Goal: Information Seeking & Learning: Check status

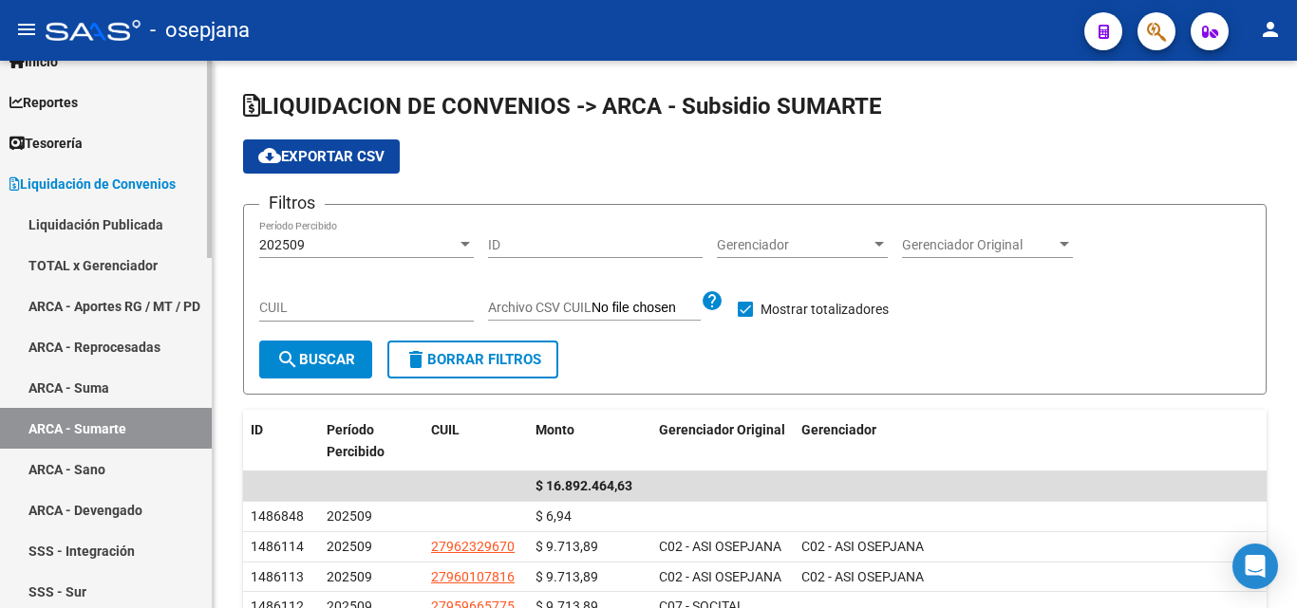
scroll to position [95, 0]
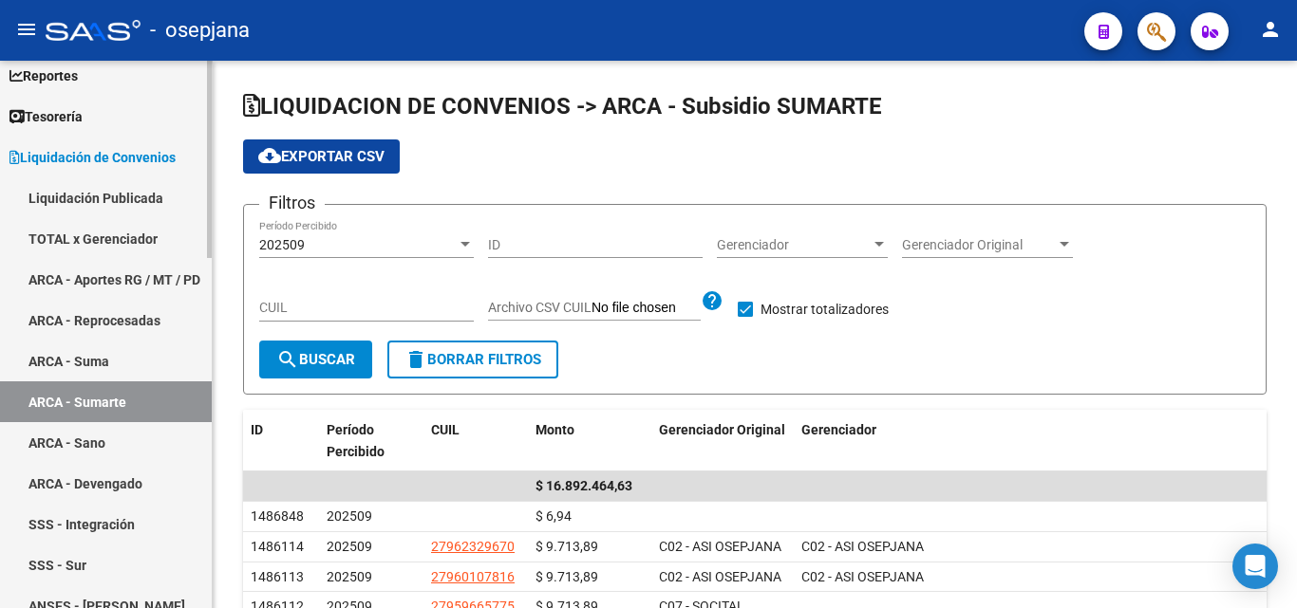
click at [176, 163] on span "Liquidación de Convenios" at bounding box center [92, 157] width 166 height 21
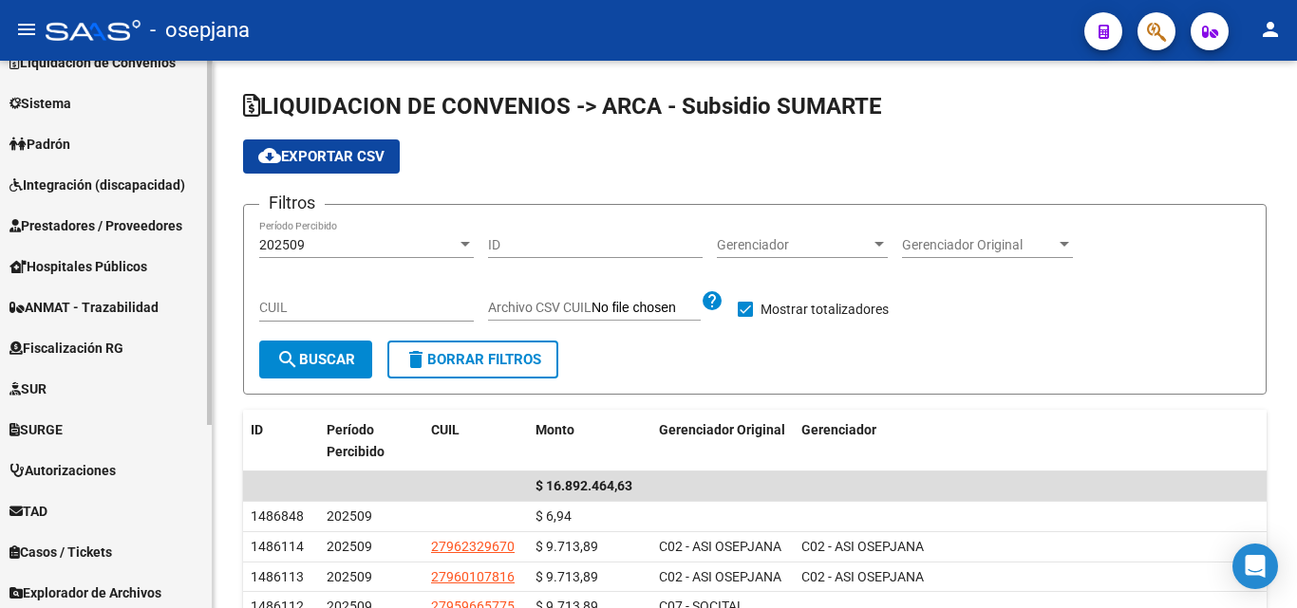
scroll to position [276, 0]
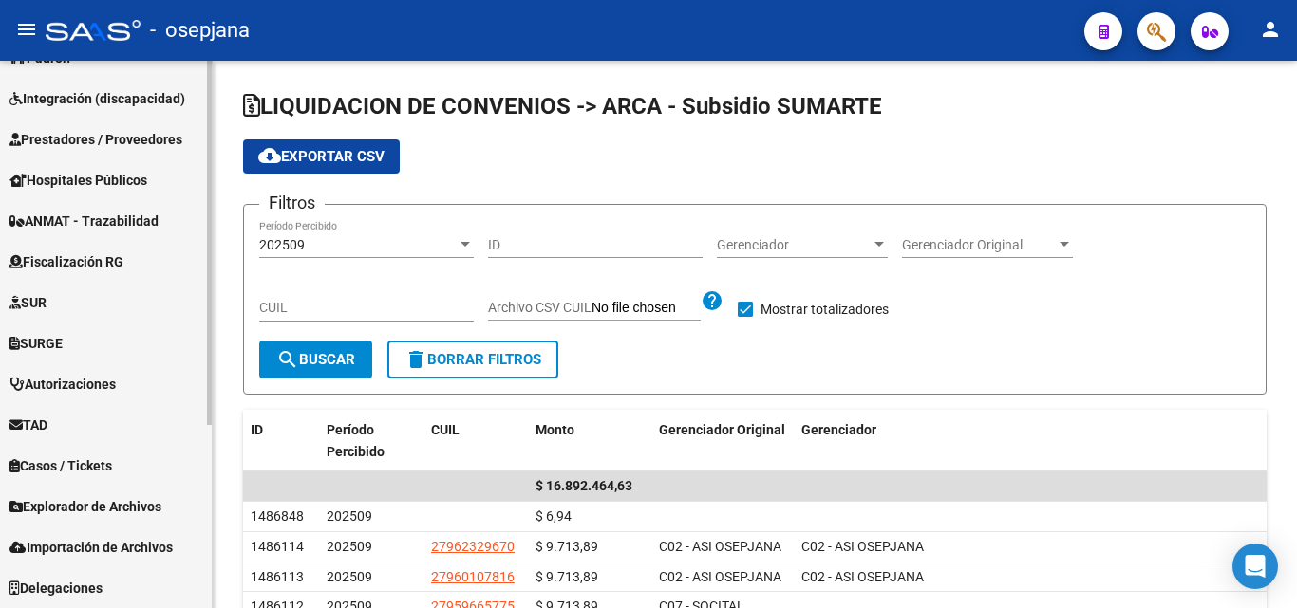
click at [47, 433] on span "TAD" at bounding box center [28, 425] width 38 height 21
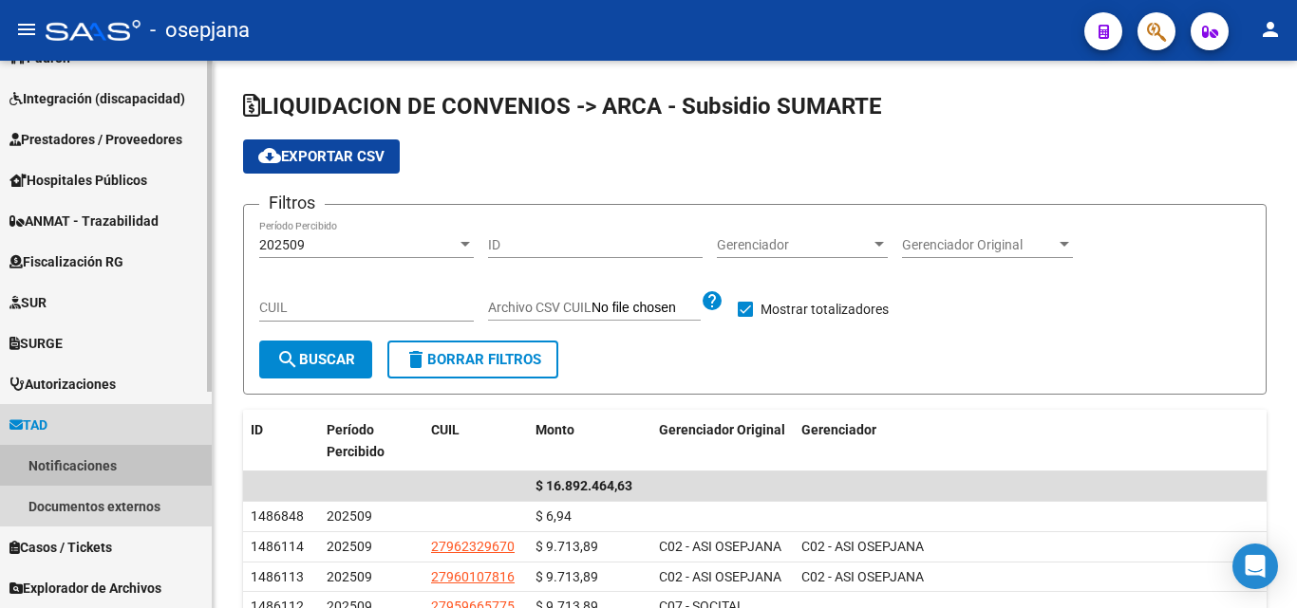
click at [104, 455] on link "Notificaciones" at bounding box center [106, 465] width 212 height 41
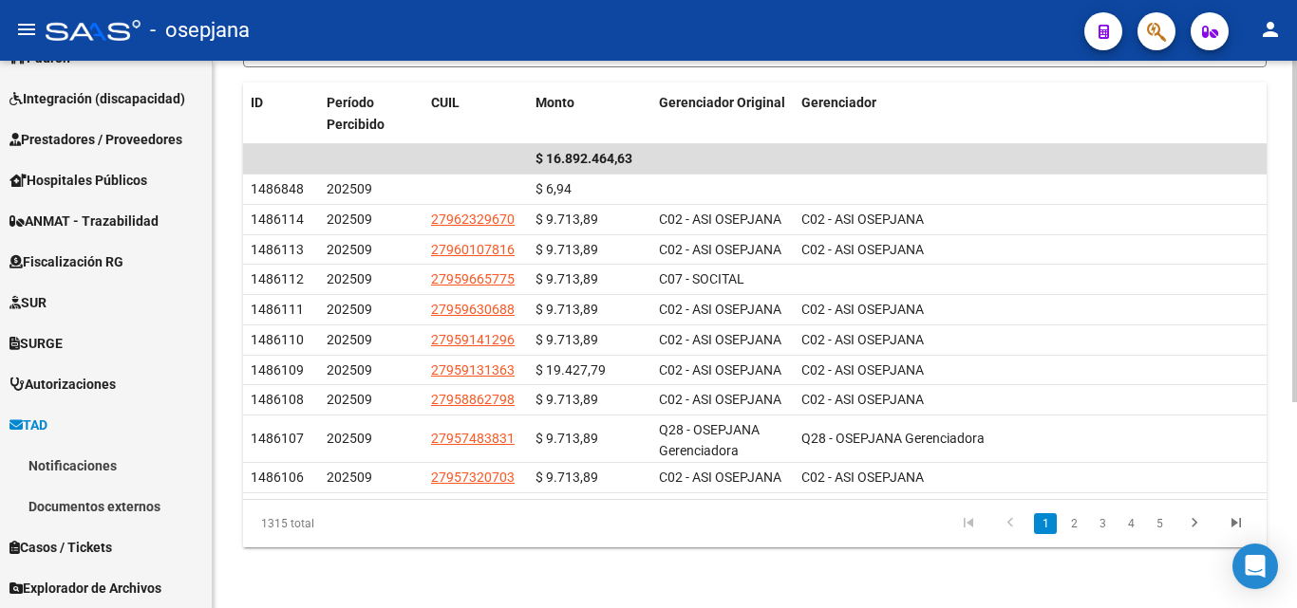
scroll to position [265, 0]
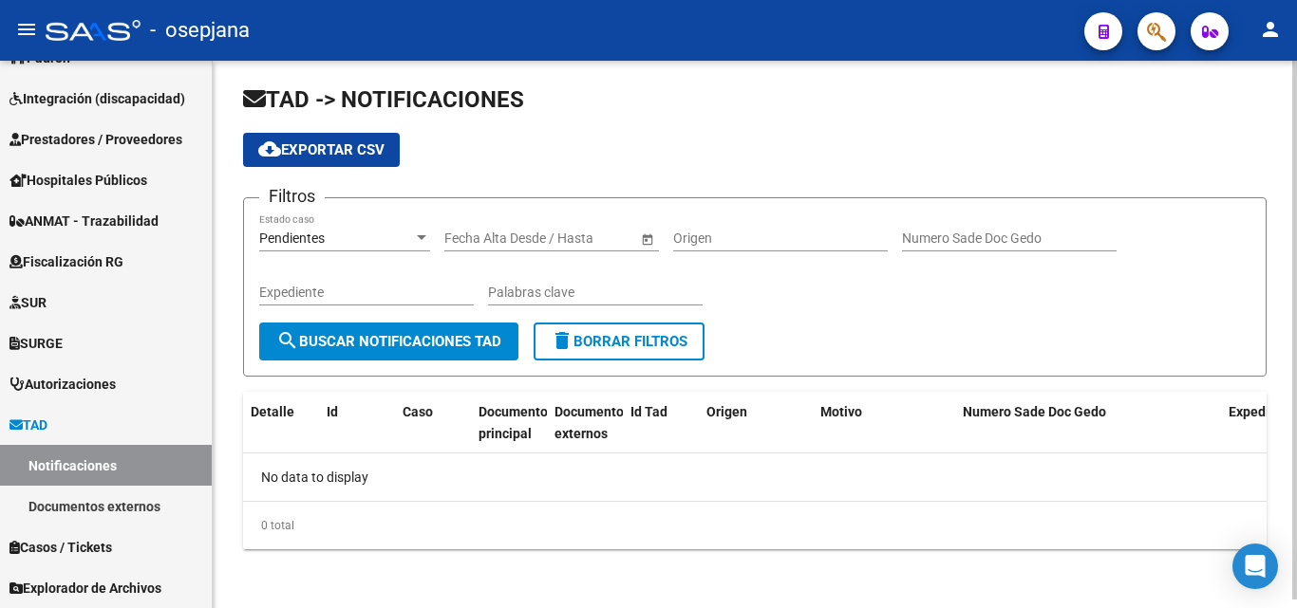
scroll to position [9, 0]
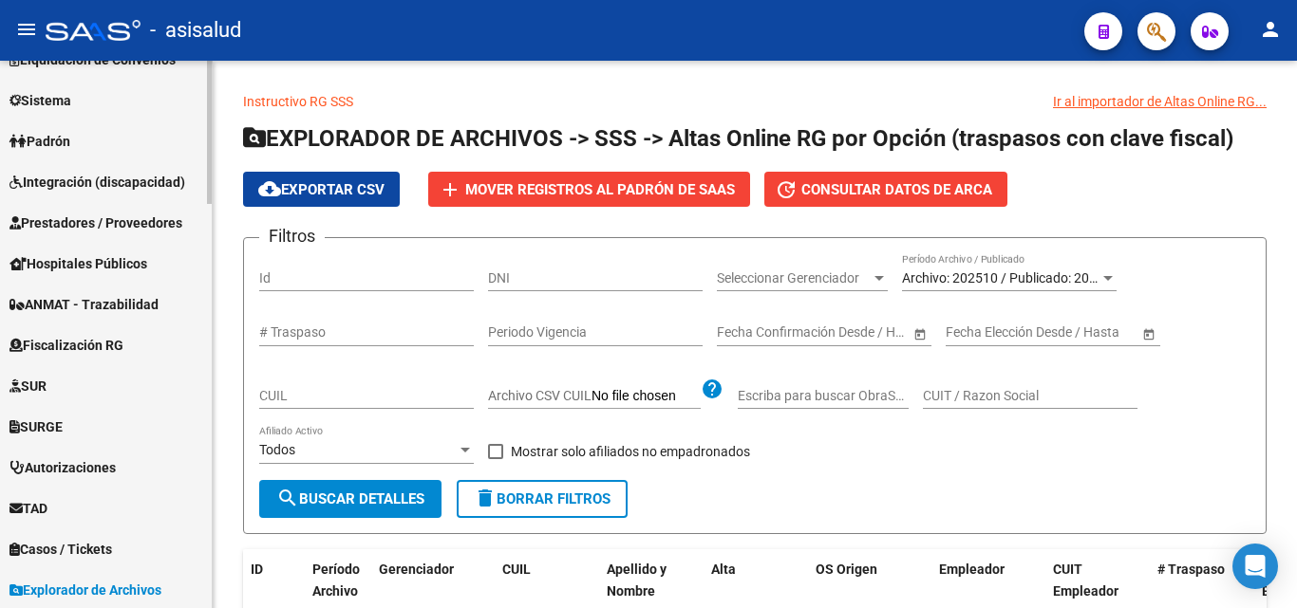
scroll to position [380, 0]
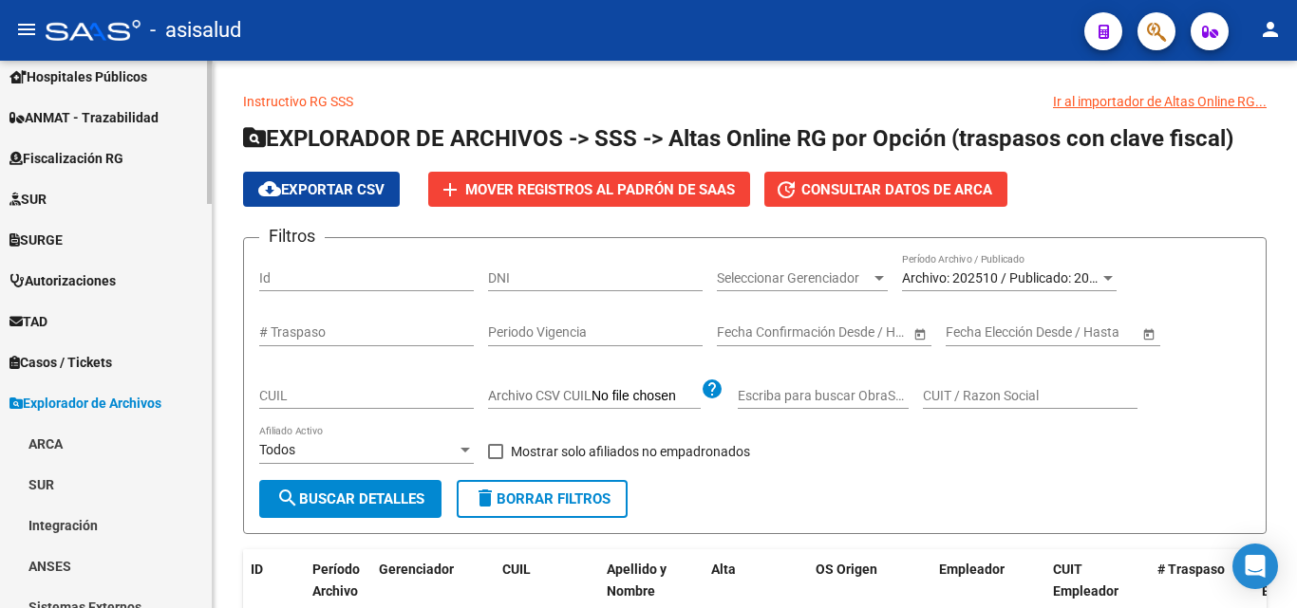
click at [47, 319] on span "TAD" at bounding box center [28, 321] width 38 height 21
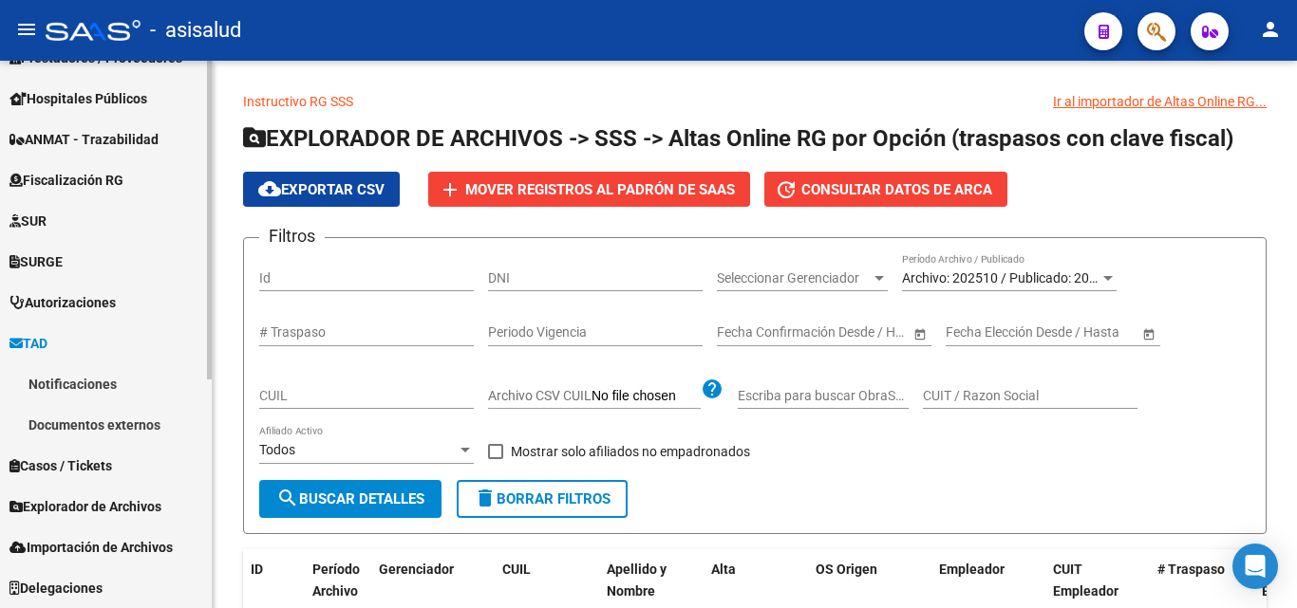
scroll to position [358, 0]
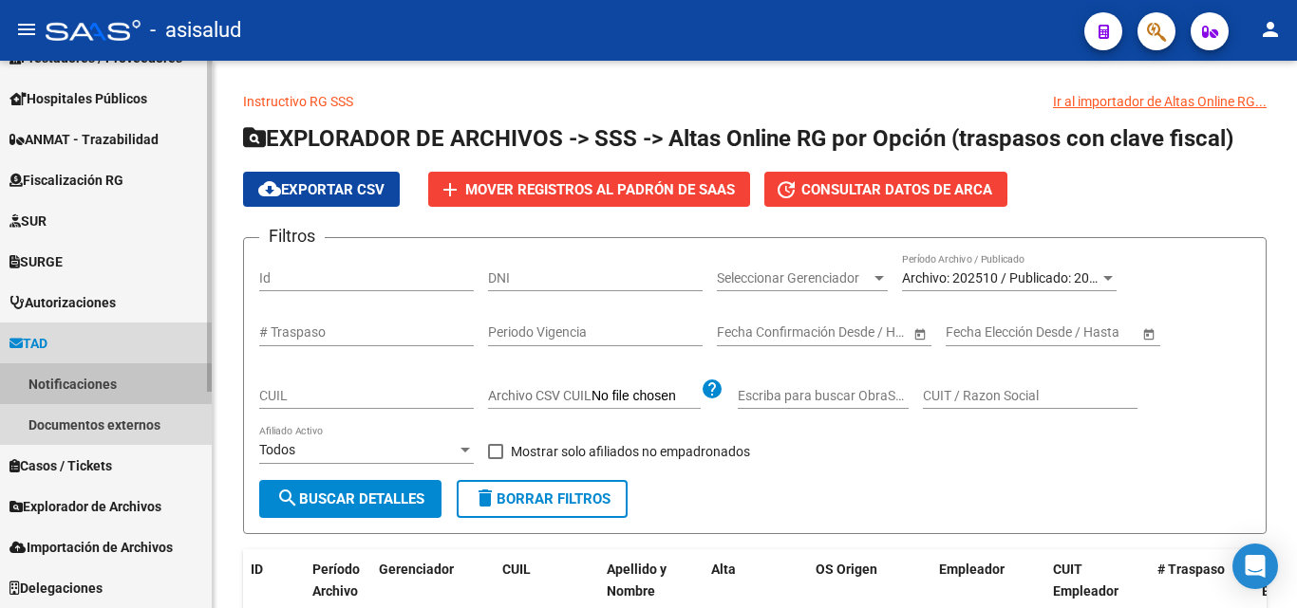
click at [112, 381] on link "Notificaciones" at bounding box center [106, 384] width 212 height 41
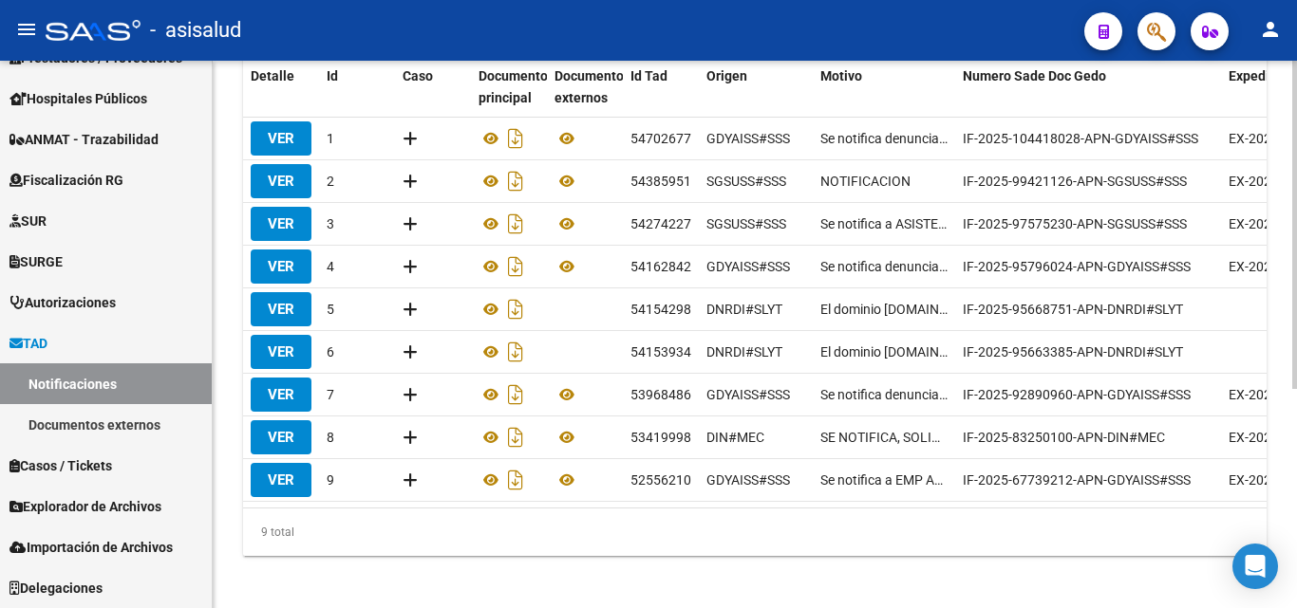
scroll to position [366, 0]
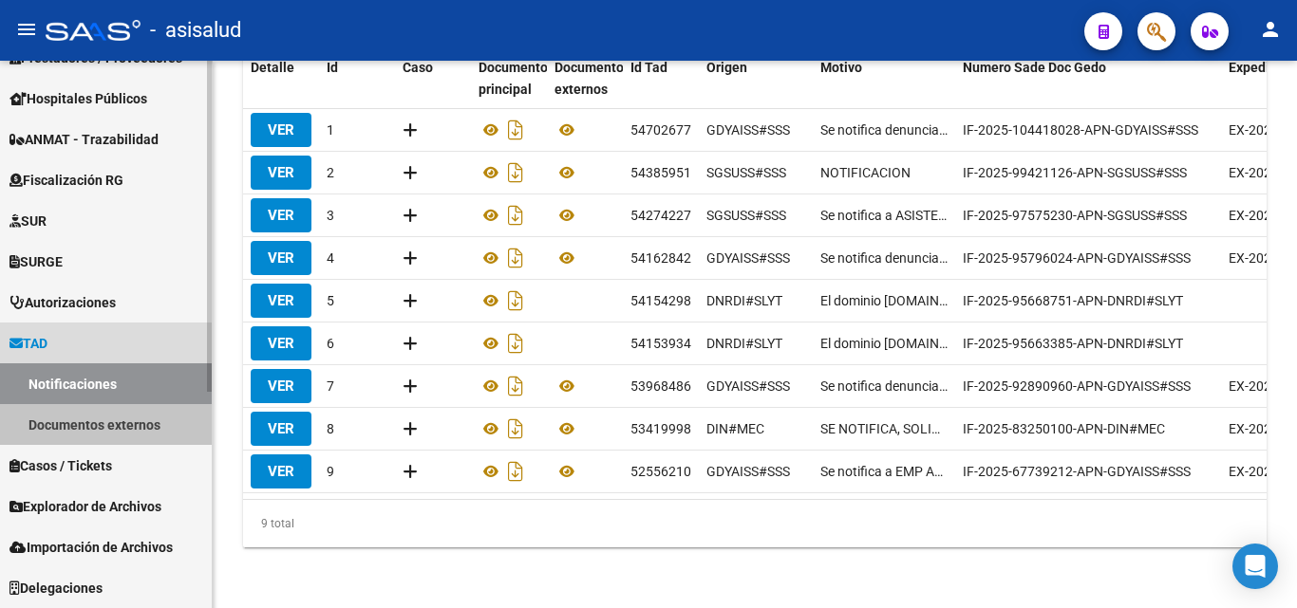
click at [125, 424] on link "Documentos externos" at bounding box center [106, 424] width 212 height 41
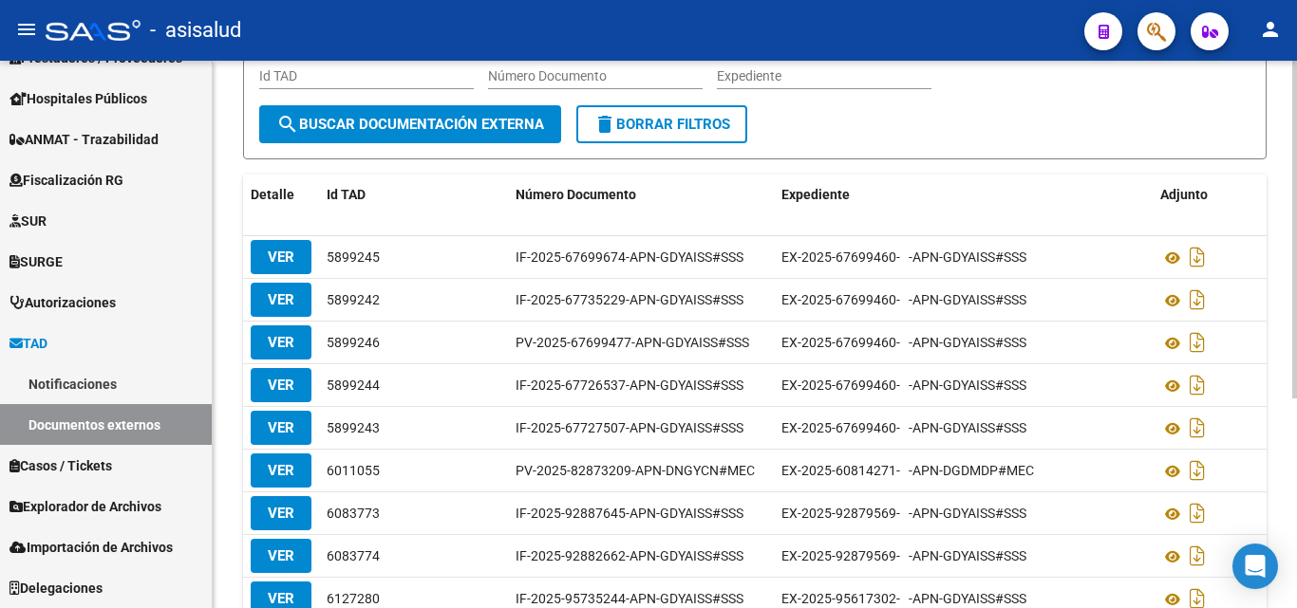
scroll to position [190, 0]
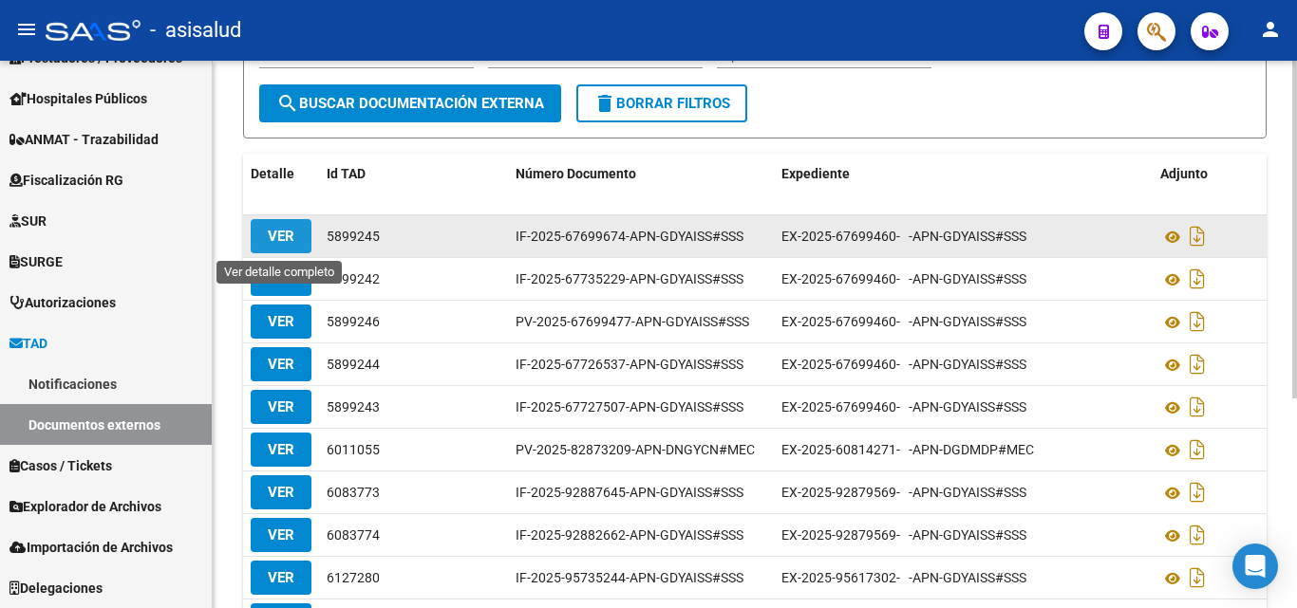
click at [290, 237] on span "VER" at bounding box center [281, 236] width 27 height 17
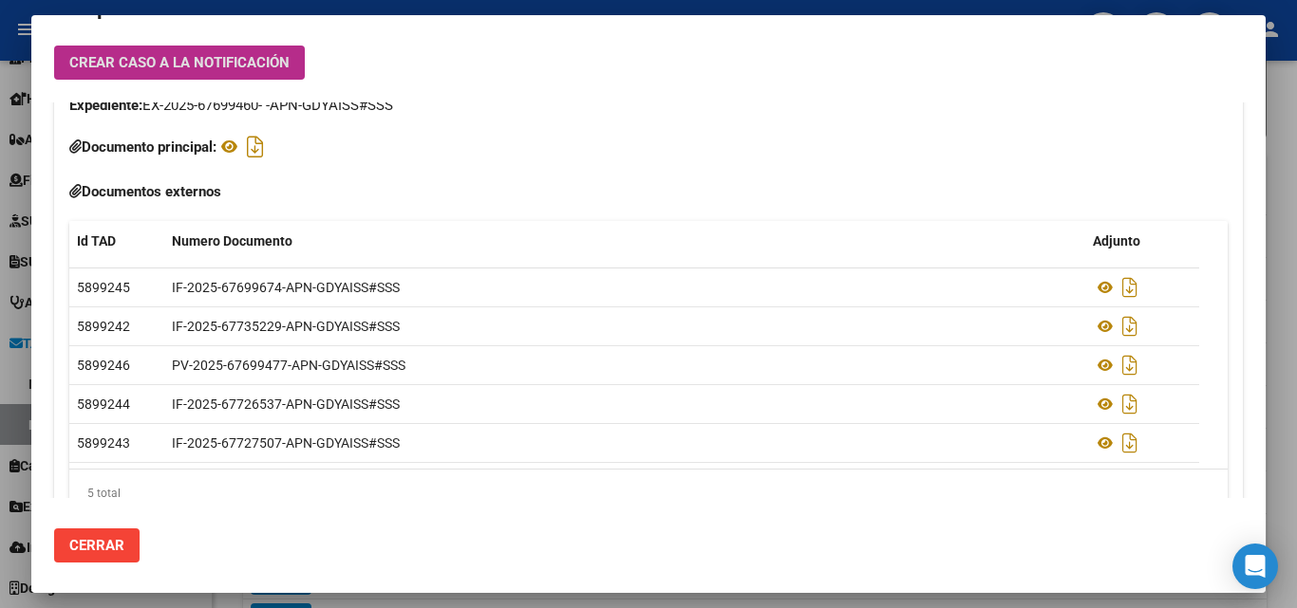
scroll to position [471, 0]
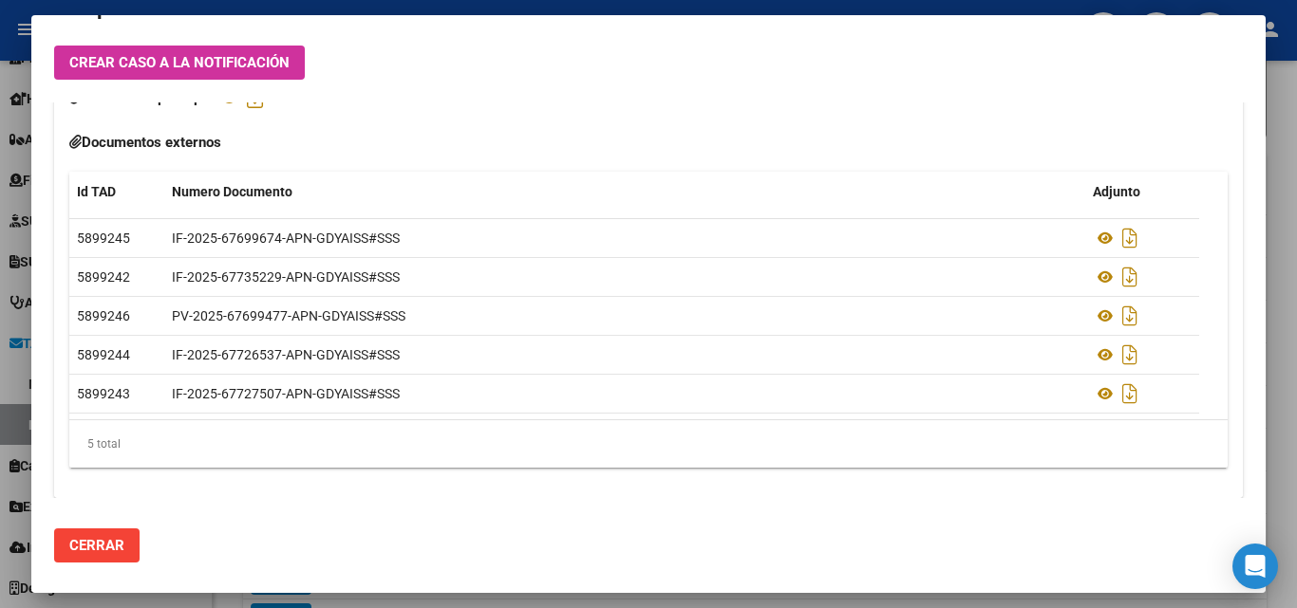
click at [1285, 159] on div at bounding box center [648, 304] width 1297 height 608
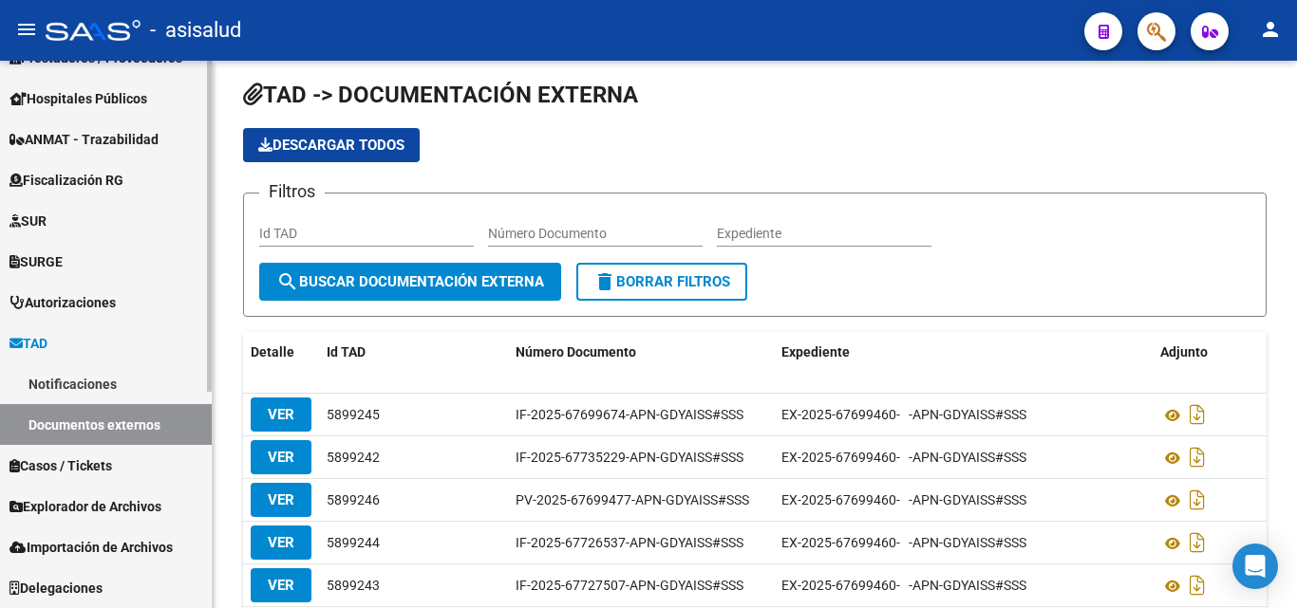
scroll to position [0, 0]
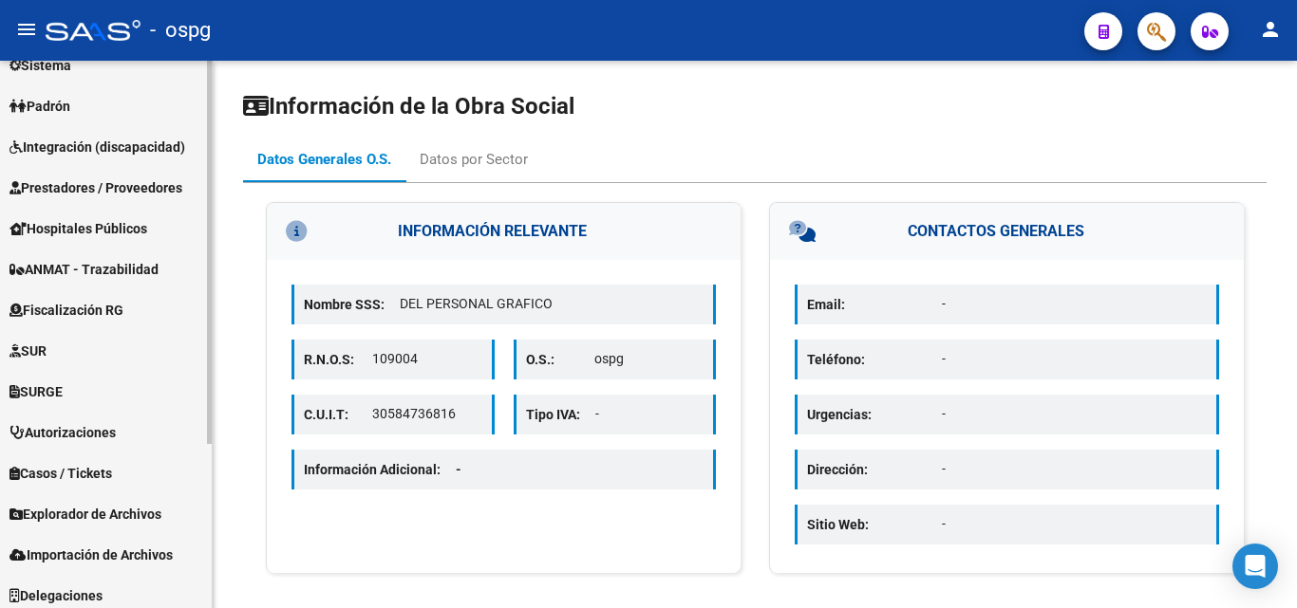
scroll to position [235, 0]
